Goal: Task Accomplishment & Management: Use online tool/utility

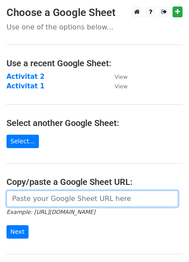
click at [43, 197] on input "url" at bounding box center [92, 198] width 172 height 16
paste input "[URL][DOMAIN_NAME]"
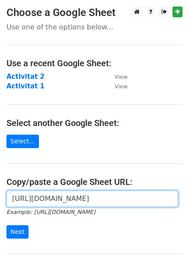
scroll to position [0, 192]
type input "[URL][DOMAIN_NAME]"
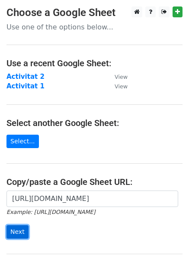
scroll to position [0, 0]
click at [19, 231] on input "Next" at bounding box center [17, 231] width 22 height 13
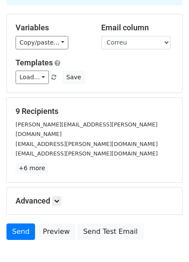
scroll to position [107, 0]
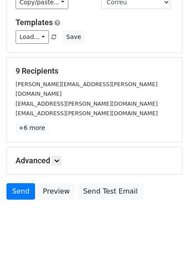
click at [30, 122] on link "+6 more" at bounding box center [32, 127] width 32 height 11
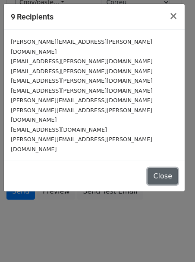
click at [168, 168] on button "Close" at bounding box center [163, 176] width 30 height 16
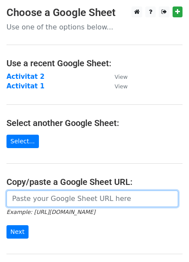
click at [83, 203] on input "url" at bounding box center [92, 198] width 172 height 16
paste input "https://docs.google.com/spreadsheets/d/1uClIo7wWETKwDgbqmKbKBTNKOgxivZUVSwoA6rI…"
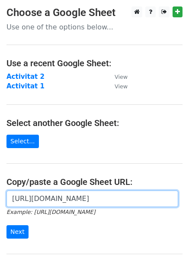
scroll to position [0, 199]
type input "https://docs.google.com/spreadsheets/d/1uClIo7wWETKwDgbqmKbKBTNKOgxivZUVSwoA6rI…"
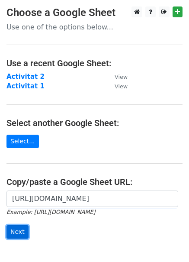
scroll to position [0, 0]
click at [16, 233] on input "Next" at bounding box center [17, 231] width 22 height 13
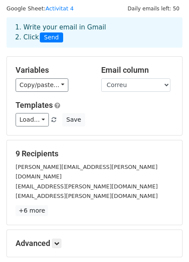
scroll to position [43, 0]
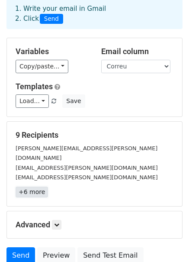
click at [33, 186] on link "+6 more" at bounding box center [32, 191] width 32 height 11
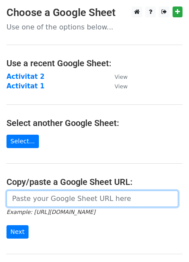
click at [67, 199] on input "url" at bounding box center [92, 198] width 172 height 16
paste input "https://docs.google.com/spreadsheets/d/1IG4IA-hCSuZqd5wDiZ1n9_pkVhnXfArNkpGlx3v…"
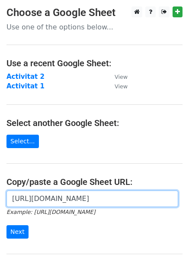
scroll to position [0, 188]
type input "https://docs.google.com/spreadsheets/d/1IG4IA-hCSuZqd5wDiZ1n9_pkVhnXfArNkpGlx3v…"
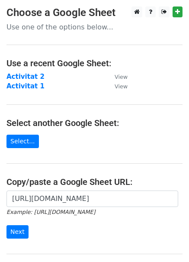
click at [130, 141] on main "Choose a Google Sheet Use one of the options below... Use a recent Google Sheet…" at bounding box center [94, 145] width 189 height 278
click at [24, 230] on input "Next" at bounding box center [17, 231] width 22 height 13
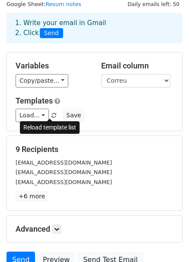
scroll to position [43, 0]
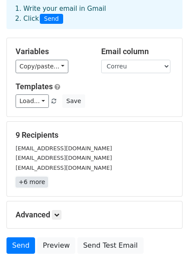
click at [28, 181] on link "+6 more" at bounding box center [32, 181] width 32 height 11
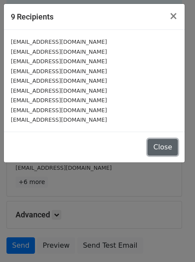
click at [169, 150] on button "Close" at bounding box center [163, 147] width 30 height 16
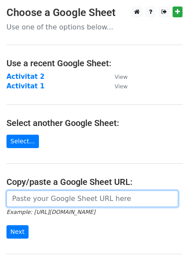
click at [73, 195] on input "url" at bounding box center [92, 198] width 172 height 16
paste input "[URL][DOMAIN_NAME]"
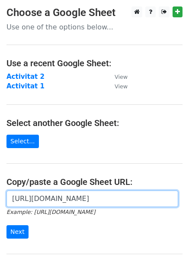
scroll to position [0, 188]
type input "[URL][DOMAIN_NAME]"
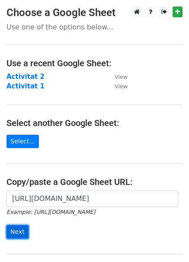
scroll to position [0, 0]
click at [16, 231] on input "Next" at bounding box center [17, 231] width 22 height 13
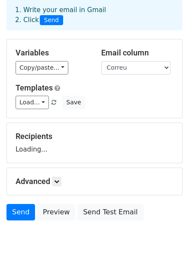
scroll to position [73, 0]
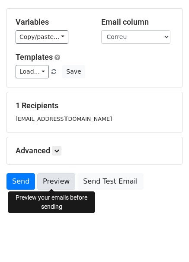
click at [62, 182] on link "Preview" at bounding box center [56, 181] width 38 height 16
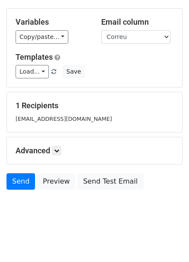
click at [62, 111] on div "1 Recipients [EMAIL_ADDRESS][DOMAIN_NAME]" at bounding box center [95, 112] width 158 height 22
click at [42, 115] on small "[EMAIL_ADDRESS][DOMAIN_NAME]" at bounding box center [64, 118] width 96 height 6
click at [36, 69] on link "Load..." at bounding box center [32, 71] width 33 height 13
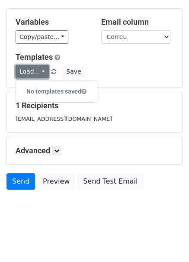
click at [36, 69] on link "Load..." at bounding box center [32, 71] width 33 height 13
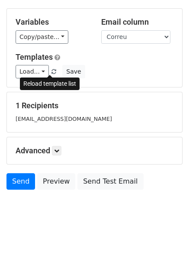
click at [51, 73] on span at bounding box center [53, 72] width 5 height 6
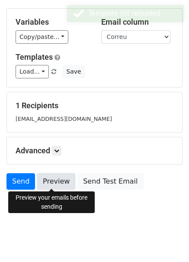
click at [54, 184] on link "Preview" at bounding box center [56, 181] width 38 height 16
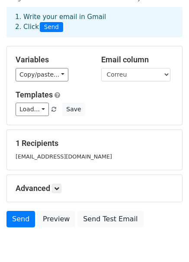
scroll to position [0, 0]
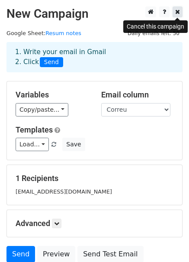
click at [177, 13] on icon at bounding box center [177, 12] width 5 height 6
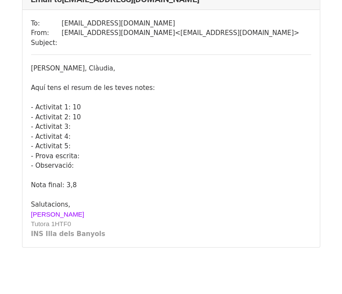
scroll to position [86, 0]
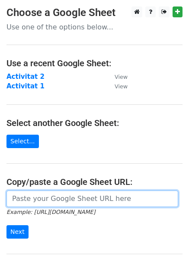
click at [50, 203] on input "url" at bounding box center [92, 198] width 172 height 16
paste input "https://docs.google.com/spreadsheets/d/1IG4IA-hCSuZqd5wDiZ1n9_pkVhnXfArNkpGlx3v…"
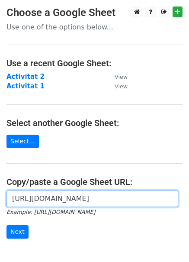
scroll to position [0, 188]
type input "https://docs.google.com/spreadsheets/d/1IG4IA-hCSuZqd5wDiZ1n9_pkVhnXfArNkpGlx3v…"
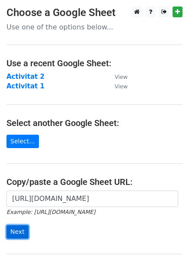
scroll to position [0, 0]
click at [14, 231] on input "Next" at bounding box center [17, 231] width 22 height 13
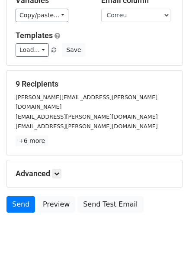
scroll to position [107, 0]
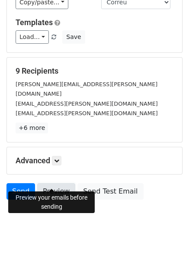
click at [55, 184] on link "Preview" at bounding box center [56, 191] width 38 height 16
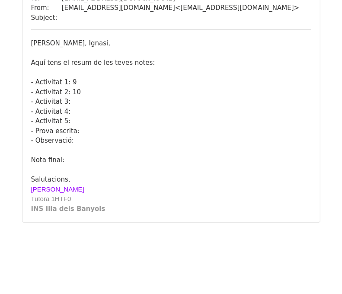
scroll to position [2279, 0]
